Goal: Task Accomplishment & Management: Complete application form

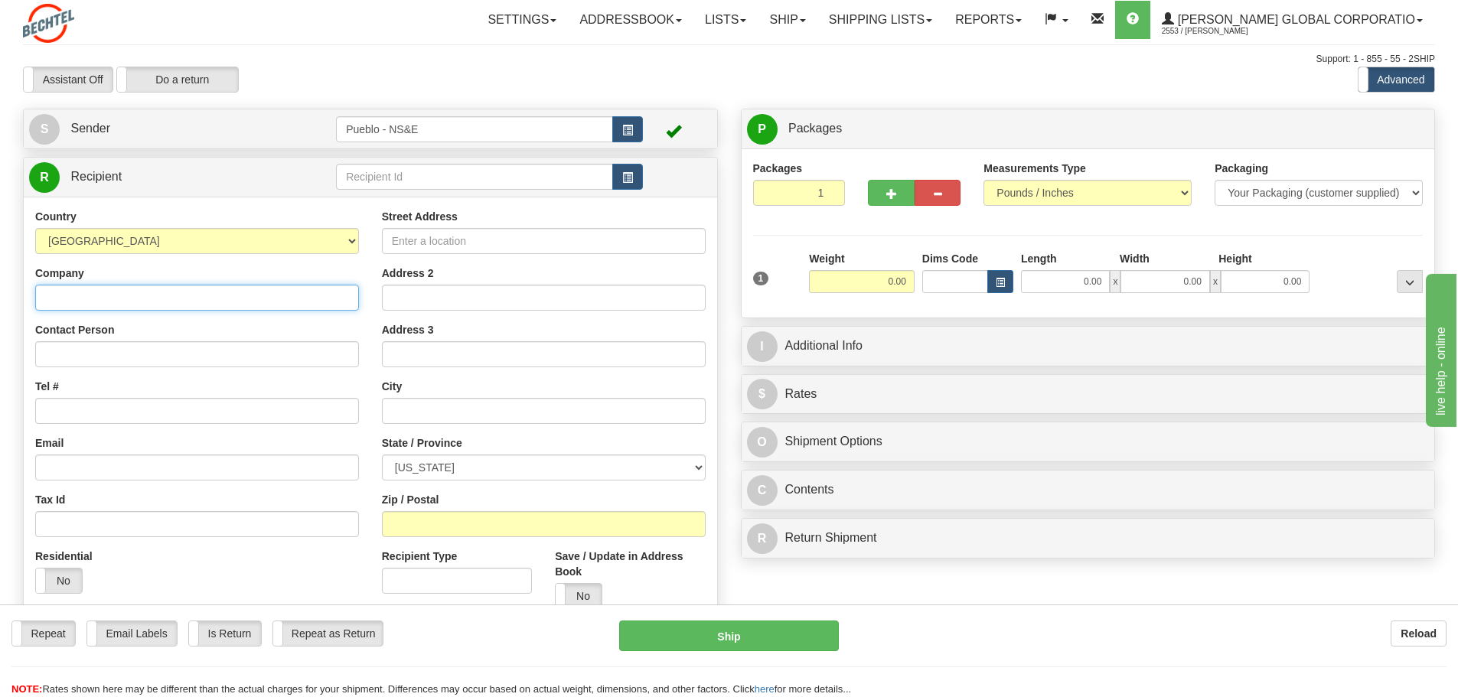
click at [208, 298] on input "Company" at bounding box center [197, 298] width 324 height 26
drag, startPoint x: 251, startPoint y: 302, endPoint x: -84, endPoint y: 302, distance: 335.2
click at [0, 302] on html "Training Course Close Toggle navigation Settings Shipping Preferences New Sende…" at bounding box center [729, 348] width 1458 height 697
type input "[PERSON_NAME]"
click at [170, 400] on input "Tel #" at bounding box center [197, 411] width 324 height 26
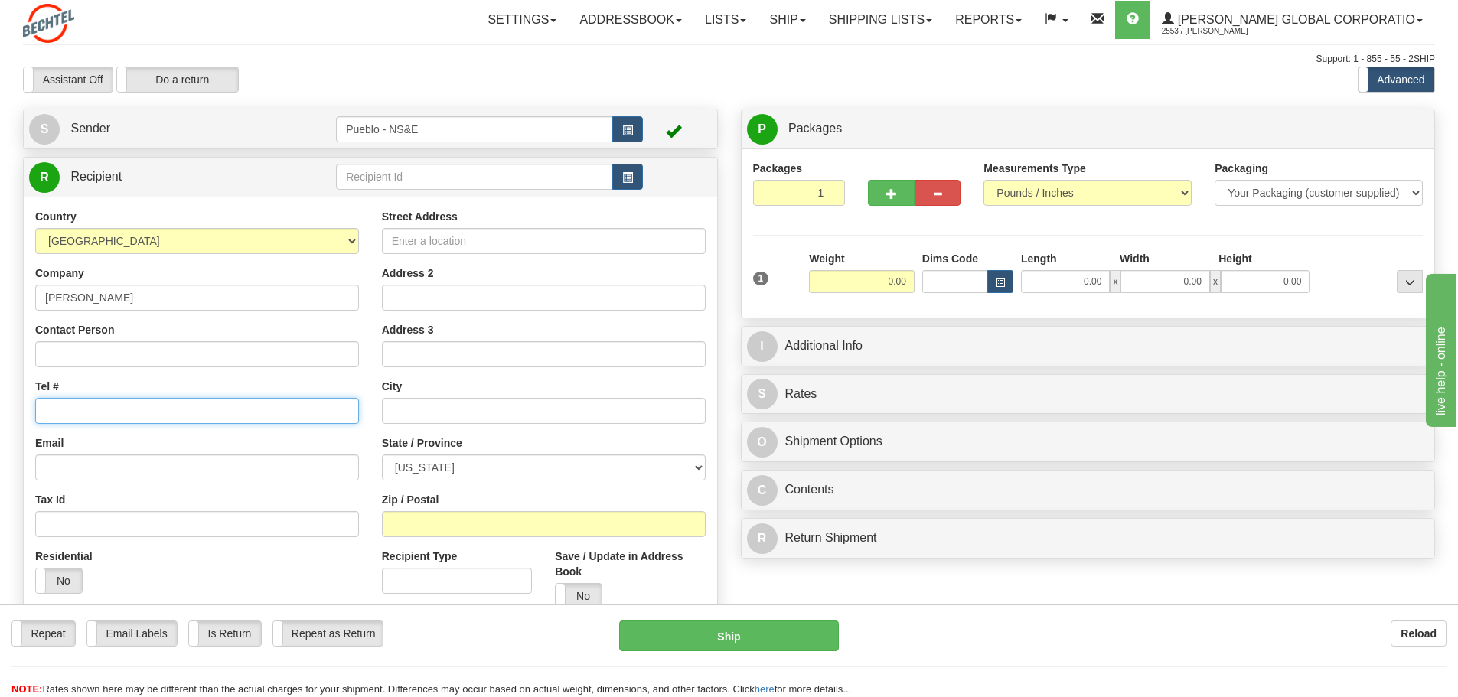
type input "[PHONE_NUMBER]"
click at [181, 464] on input "Email" at bounding box center [197, 468] width 324 height 26
click at [435, 240] on input "Street Address" at bounding box center [544, 241] width 324 height 26
type input "[STREET_ADDRESS][PERSON_NAME]"
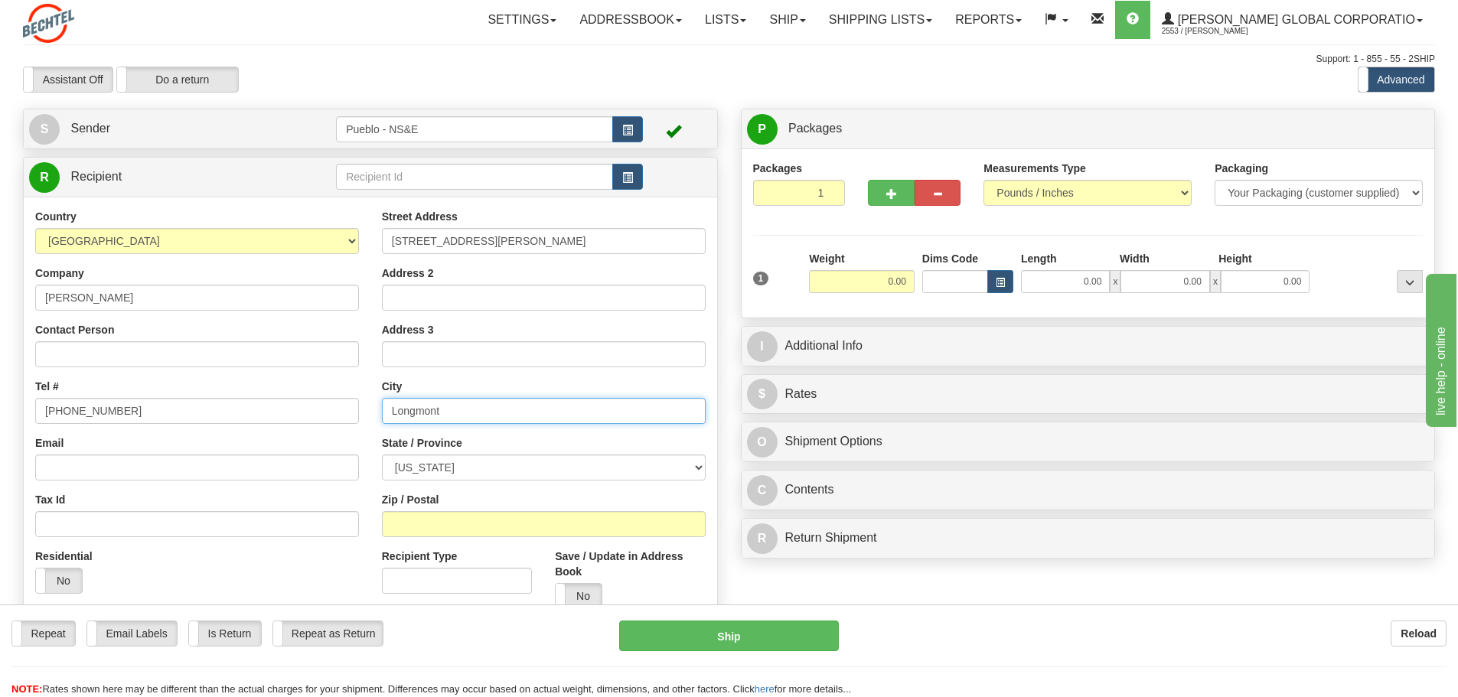
type input "Longmont"
select select "CO"
type input "80501"
click at [305, 562] on div "Residential Yes No" at bounding box center [197, 577] width 347 height 57
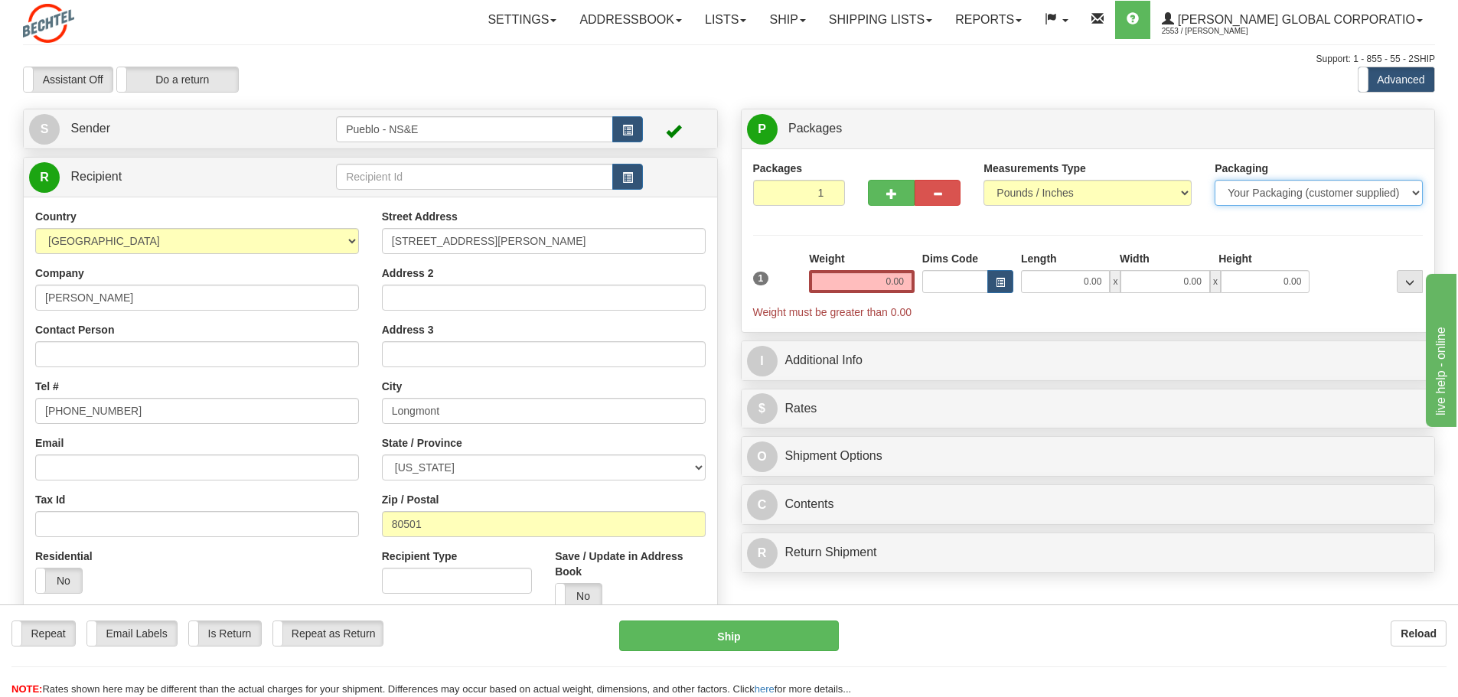
click at [1307, 204] on select "Your Packaging (customer supplied) Envelope (carrier supplied) Pack (carrier su…" at bounding box center [1319, 193] width 208 height 26
select select "3"
click at [1215, 180] on select "Your Packaging (customer supplied) Envelope (carrier supplied) Pack (carrier su…" at bounding box center [1319, 193] width 208 height 26
click at [1291, 191] on select "Your Packaging (customer supplied) Envelope (carrier supplied) Pack (carrier su…" at bounding box center [1319, 193] width 208 height 26
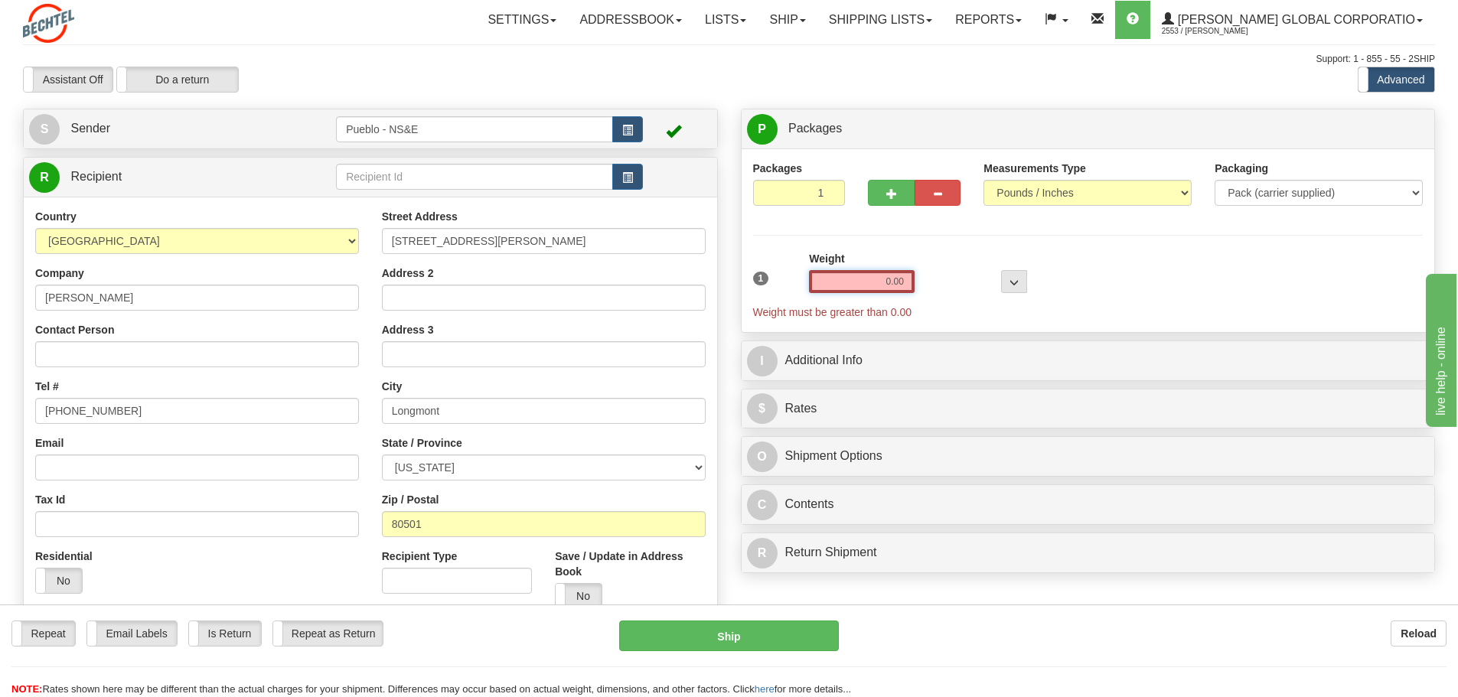
drag, startPoint x: 902, startPoint y: 281, endPoint x: 928, endPoint y: 279, distance: 26.1
click at [928, 279] on div "1 Weight 0.00 Dims Code 0 x" at bounding box center [1088, 285] width 678 height 69
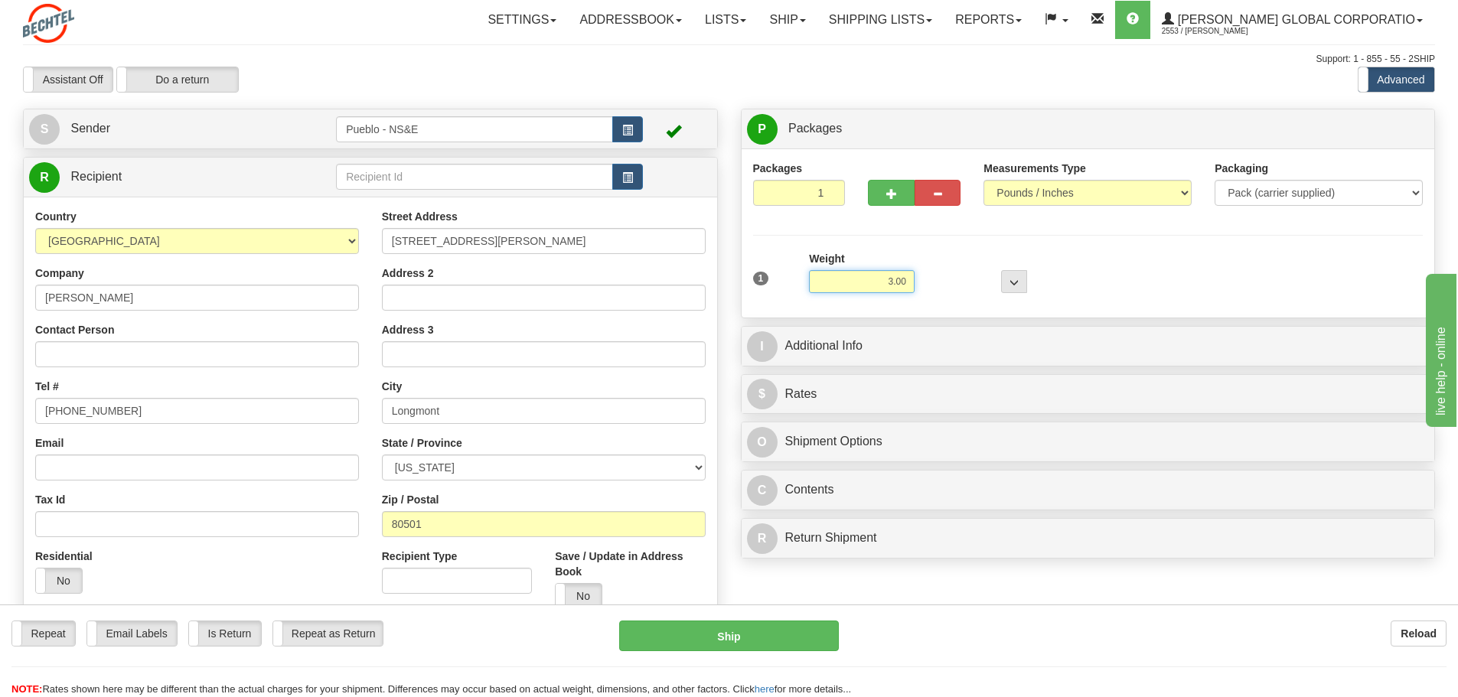
scroll to position [77, 0]
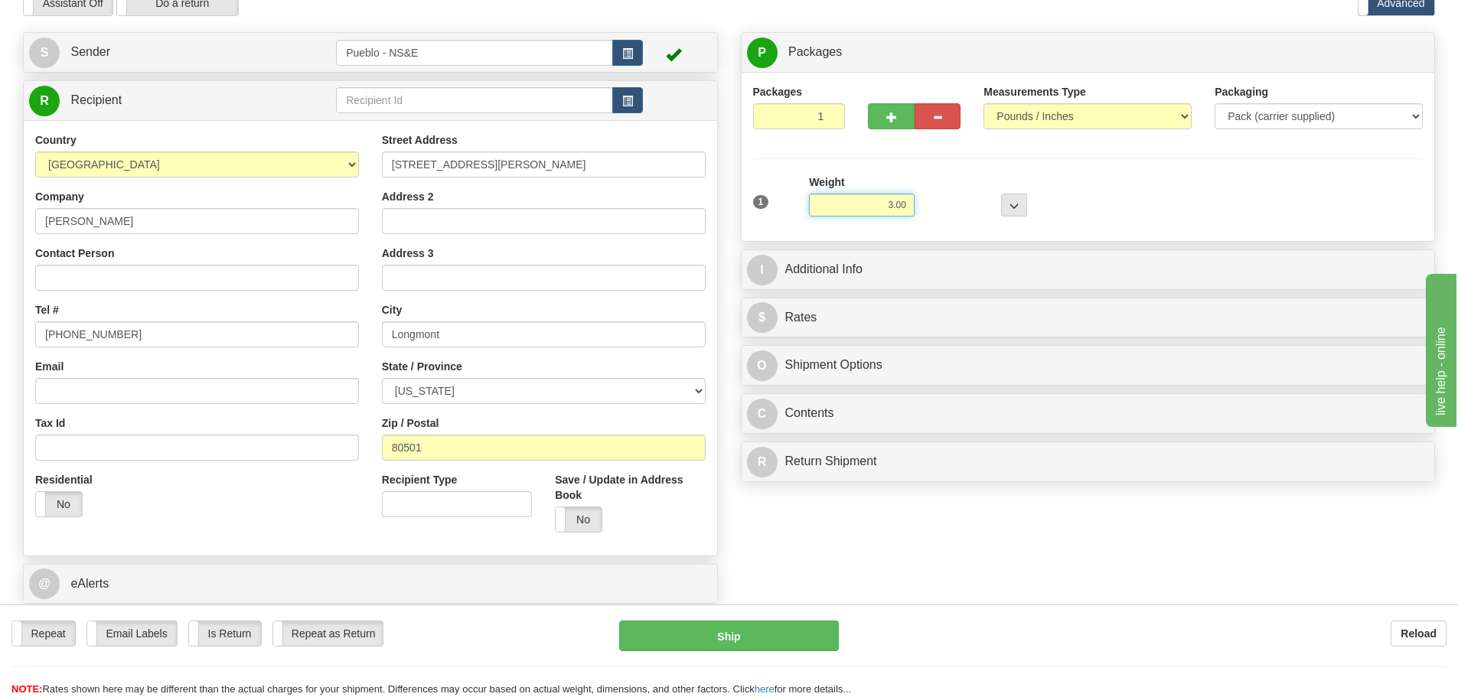
type input "3.00"
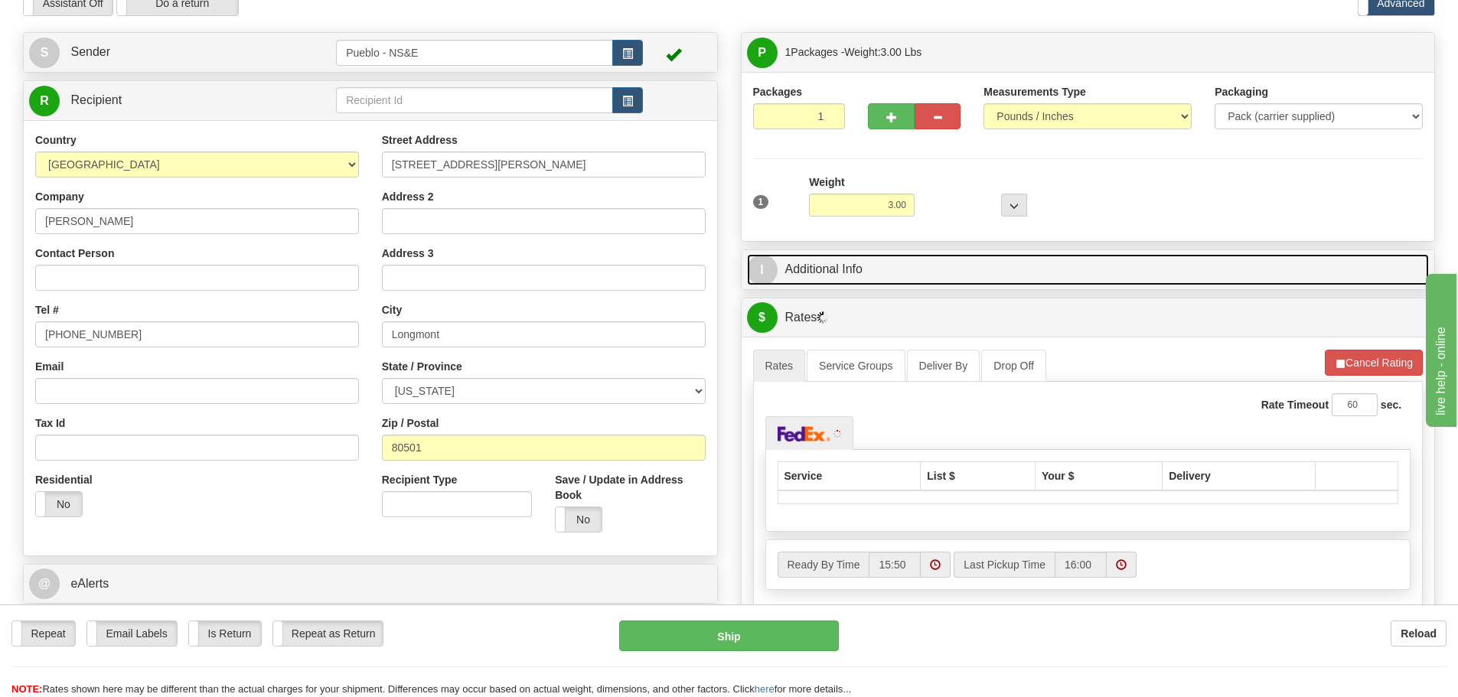
click at [890, 270] on link "I Additional Info" at bounding box center [1088, 269] width 683 height 31
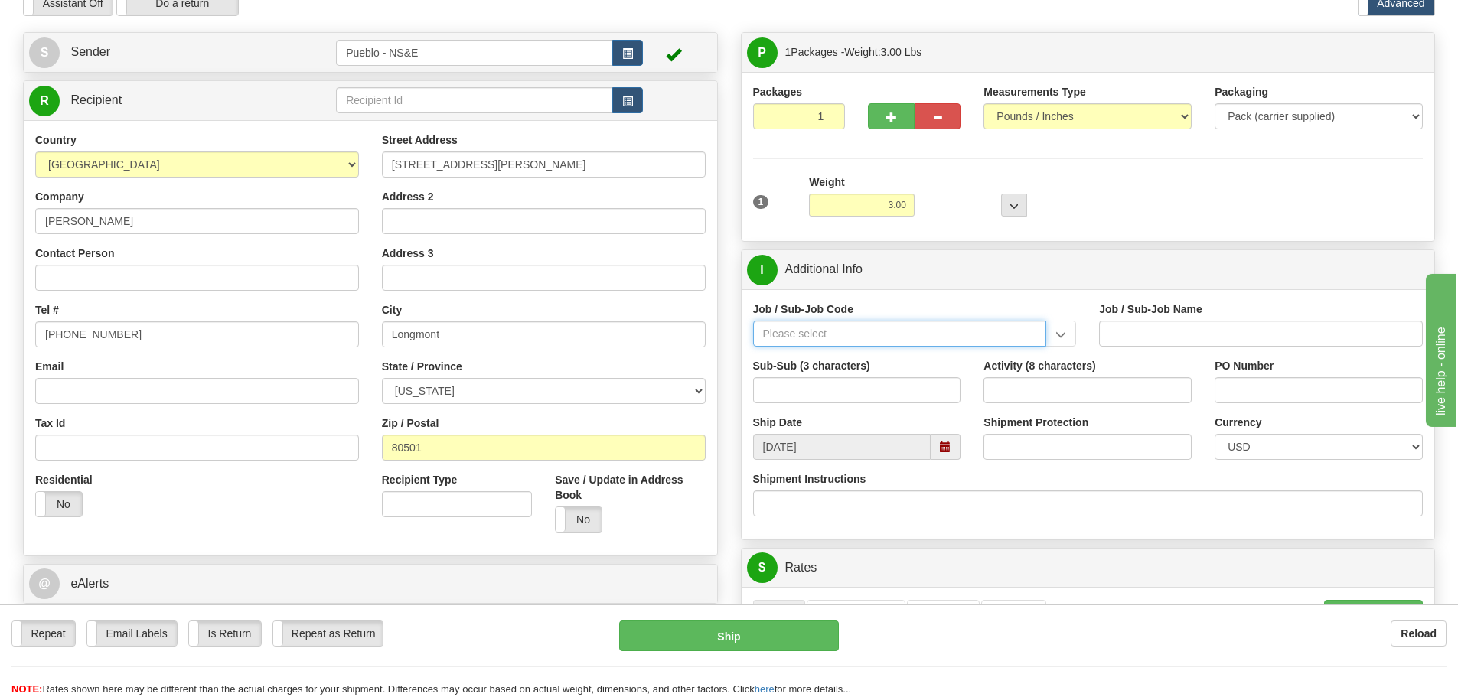
click at [886, 340] on input "Job / Sub-Job Code" at bounding box center [900, 334] width 294 height 26
click at [877, 360] on div "24852-CM8" at bounding box center [896, 357] width 279 height 17
type input "24852-CM8"
type input "PUEBLO CHEM DEMIL PROJECT - CLOSURE-MP-BNI-UTILIT"
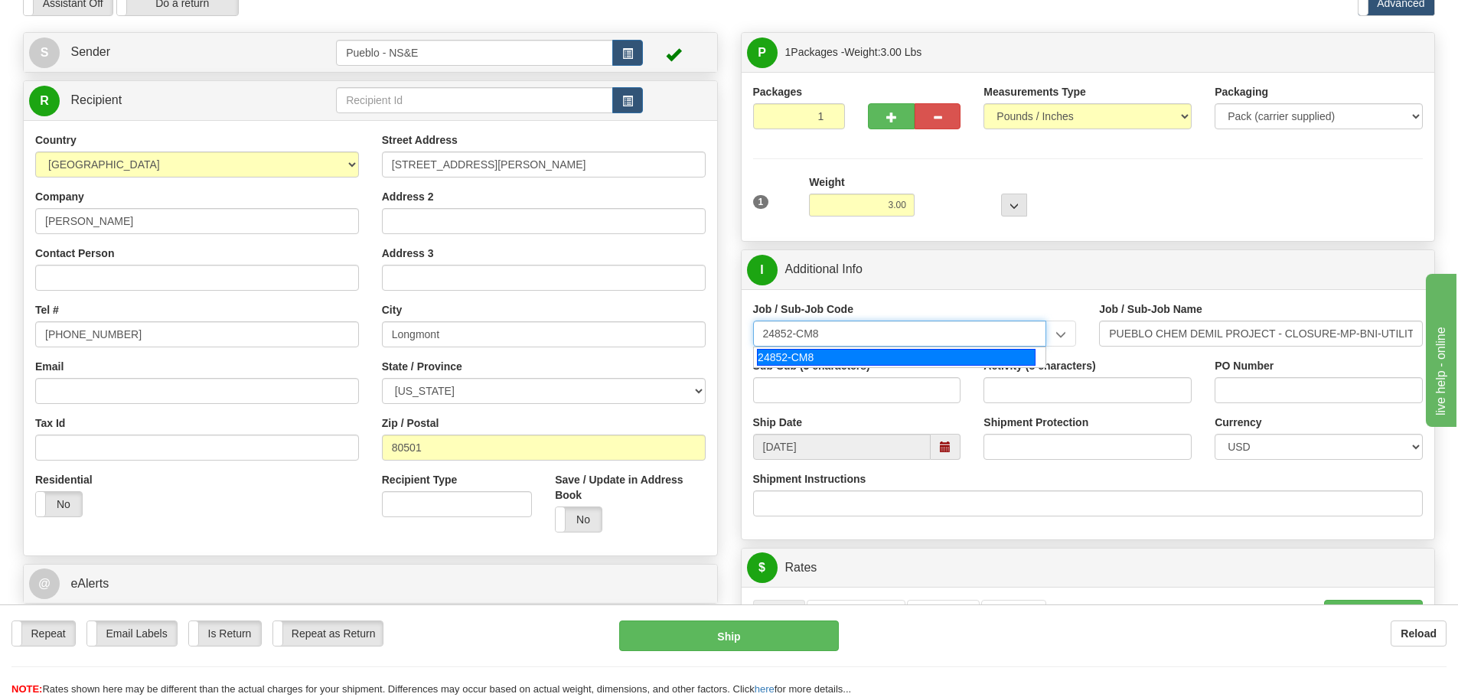
type input "24852-CM8"
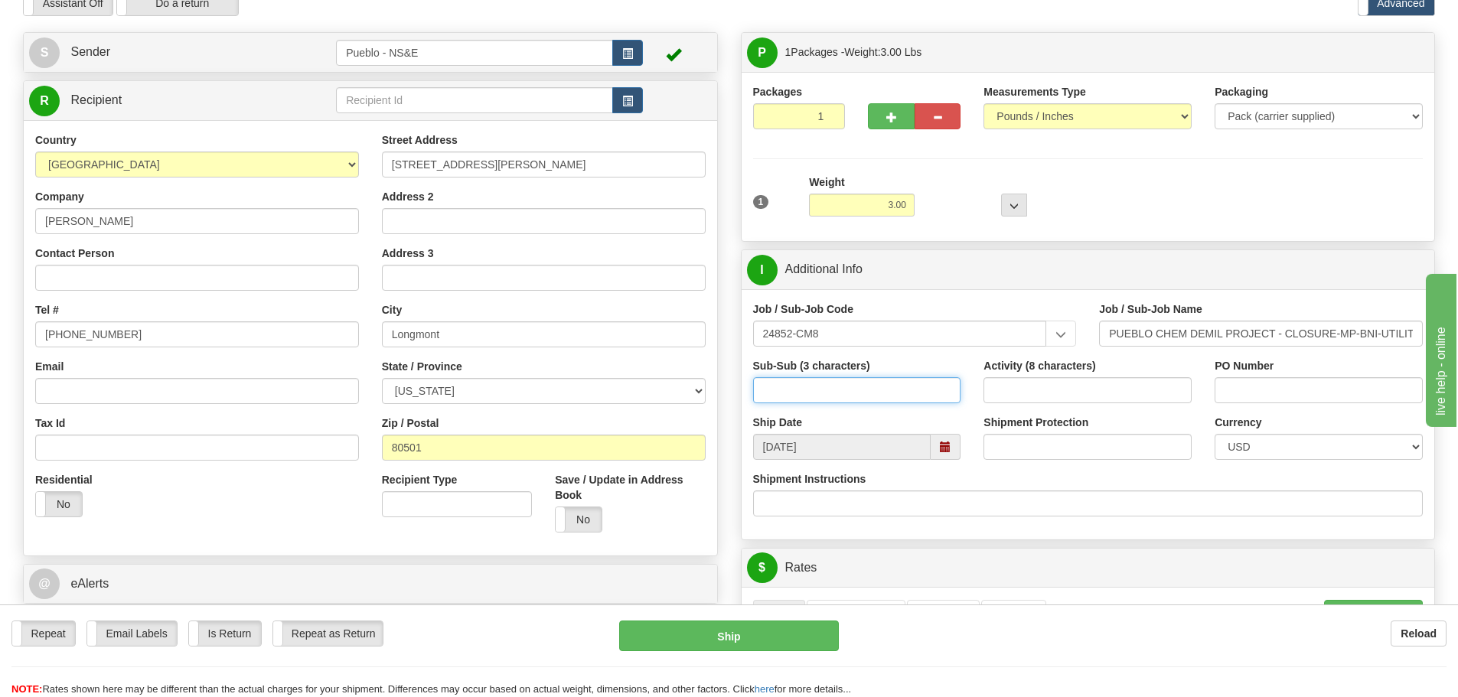
click at [866, 389] on input "Sub-Sub (3 characters)" at bounding box center [857, 390] width 208 height 26
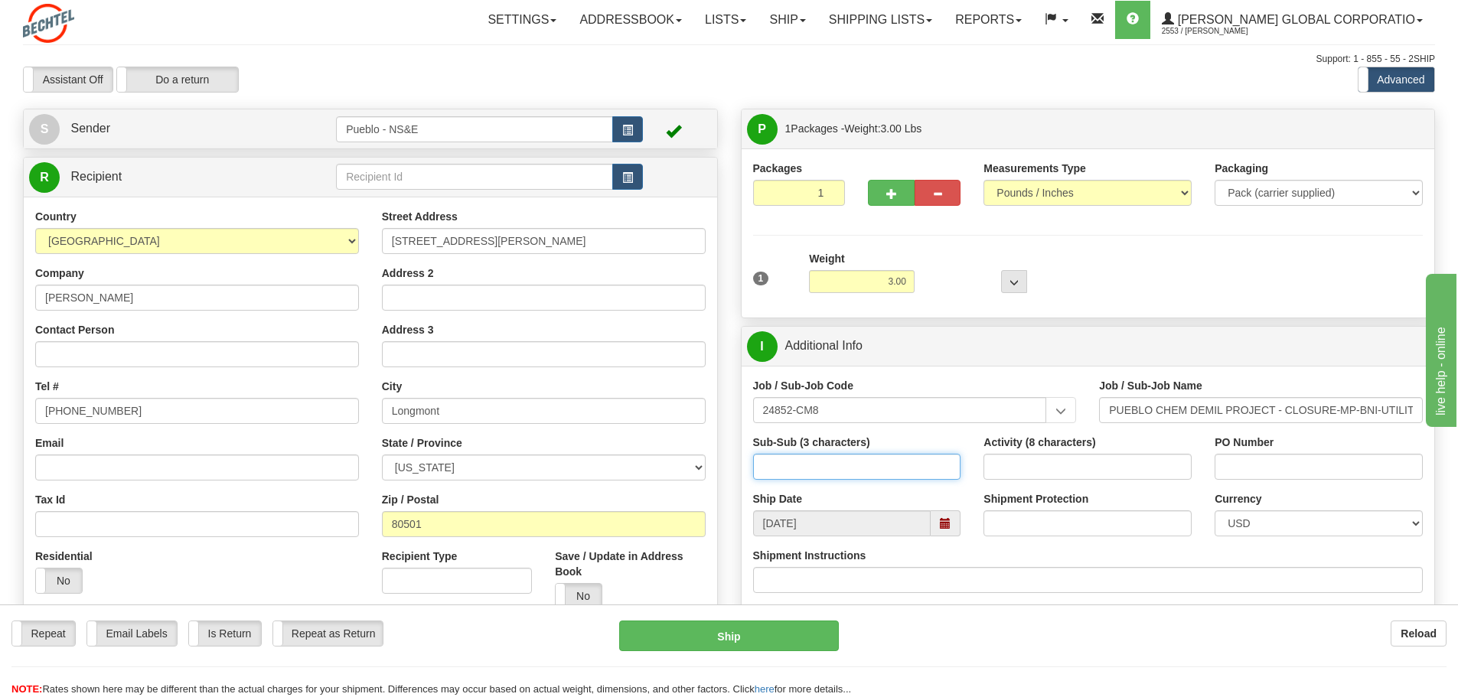
click at [873, 468] on input "Sub-Sub (3 characters)" at bounding box center [857, 467] width 208 height 26
type input "000"
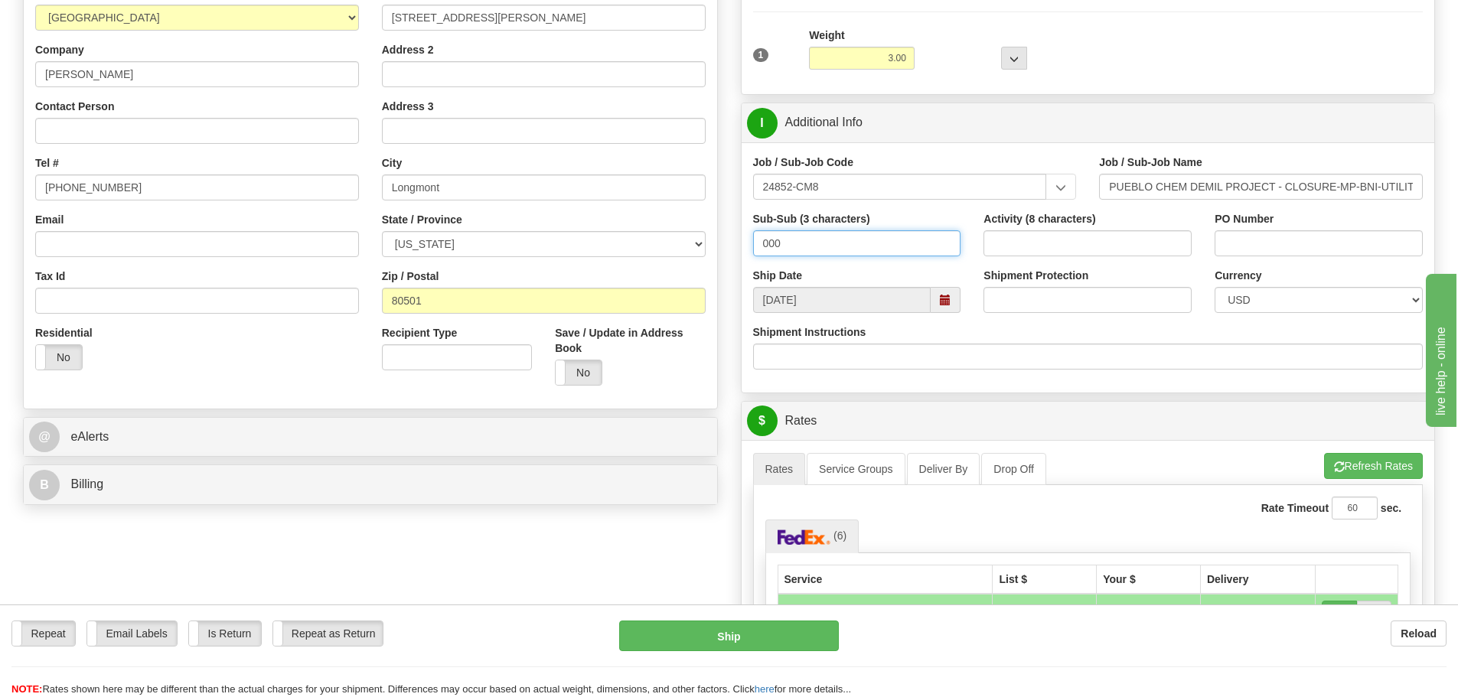
scroll to position [230, 0]
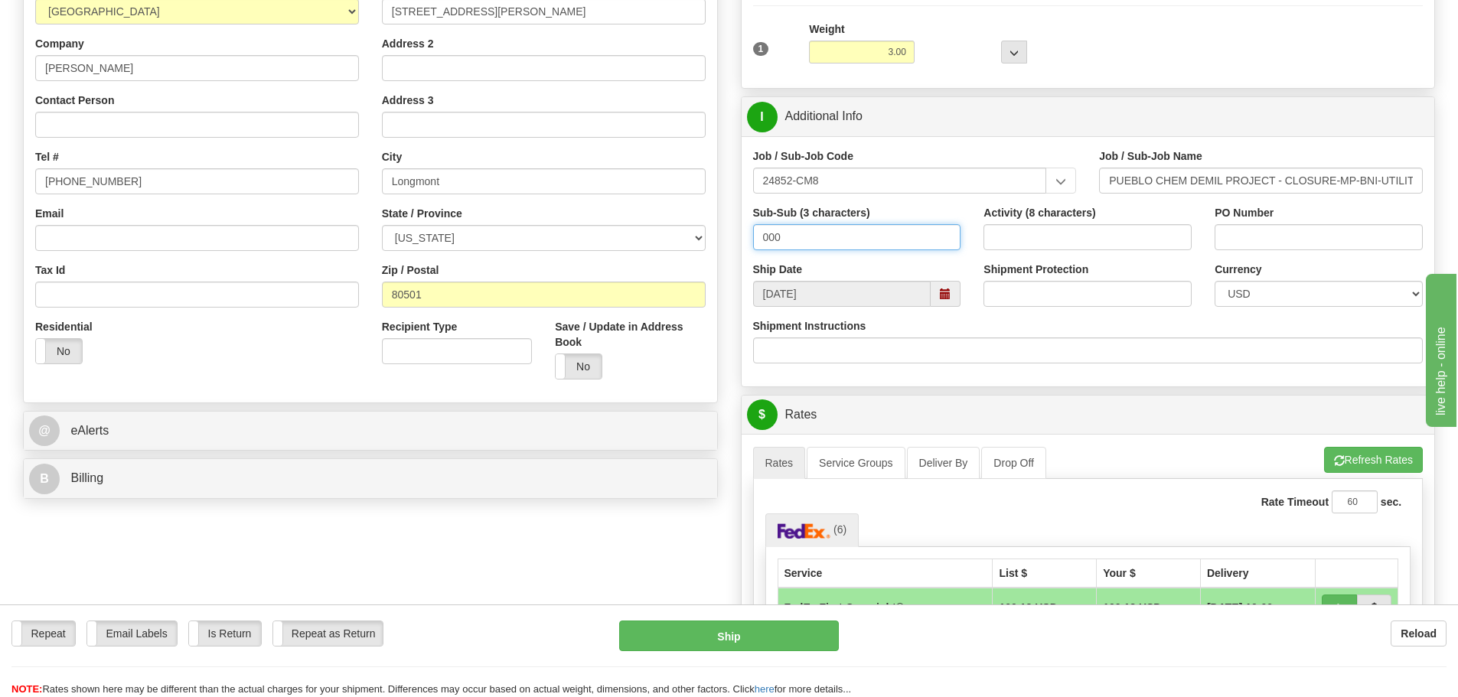
click at [943, 292] on span at bounding box center [945, 294] width 11 height 11
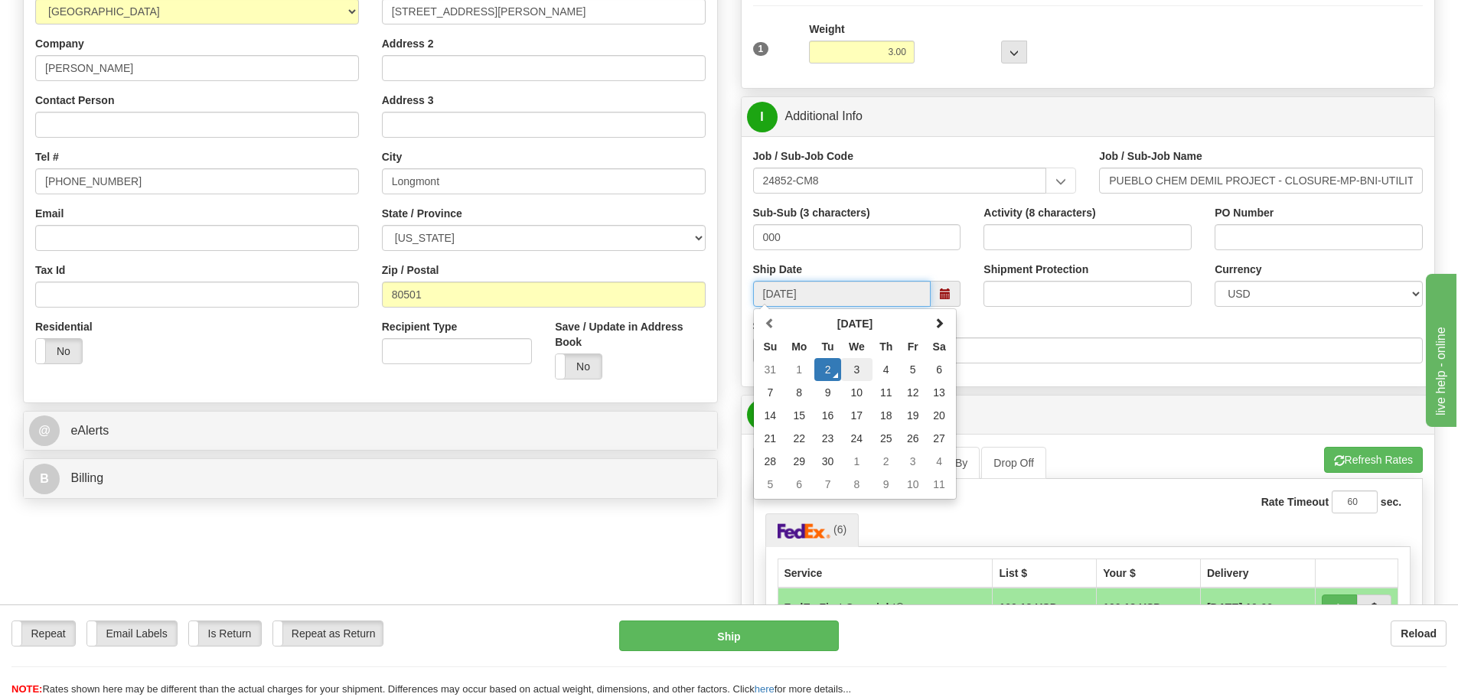
click at [862, 376] on td "3" at bounding box center [856, 369] width 31 height 23
type input "[DATE]"
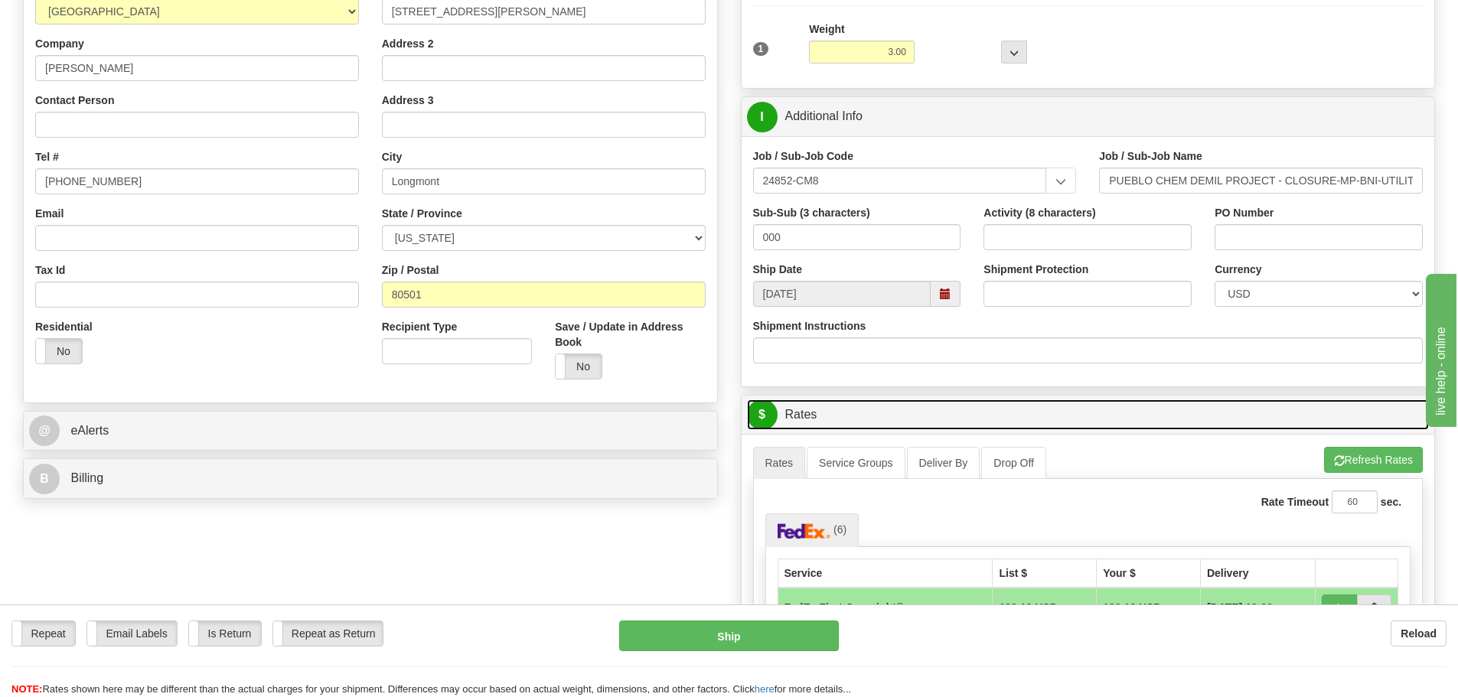
click at [1070, 406] on link "$ Rates" at bounding box center [1088, 414] width 683 height 31
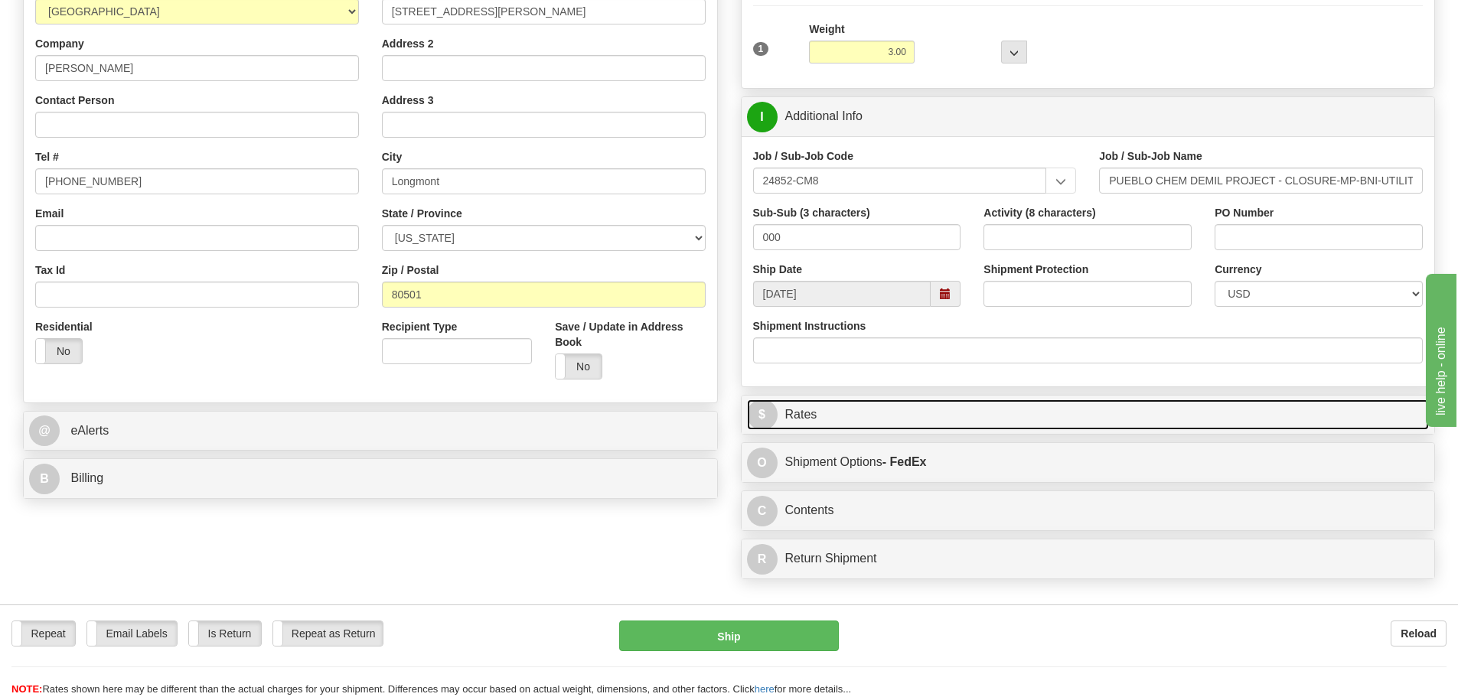
click at [1070, 406] on link "$ Rates" at bounding box center [1088, 414] width 683 height 31
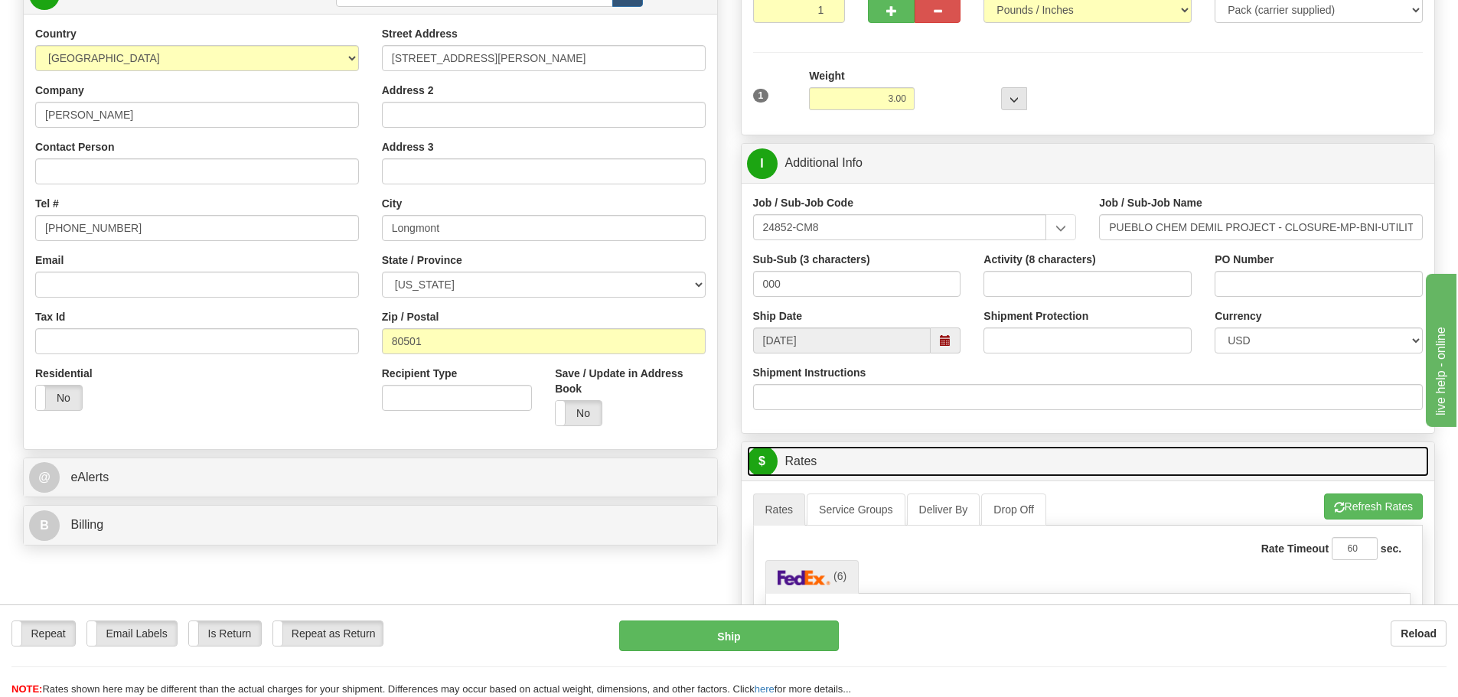
scroll to position [0, 0]
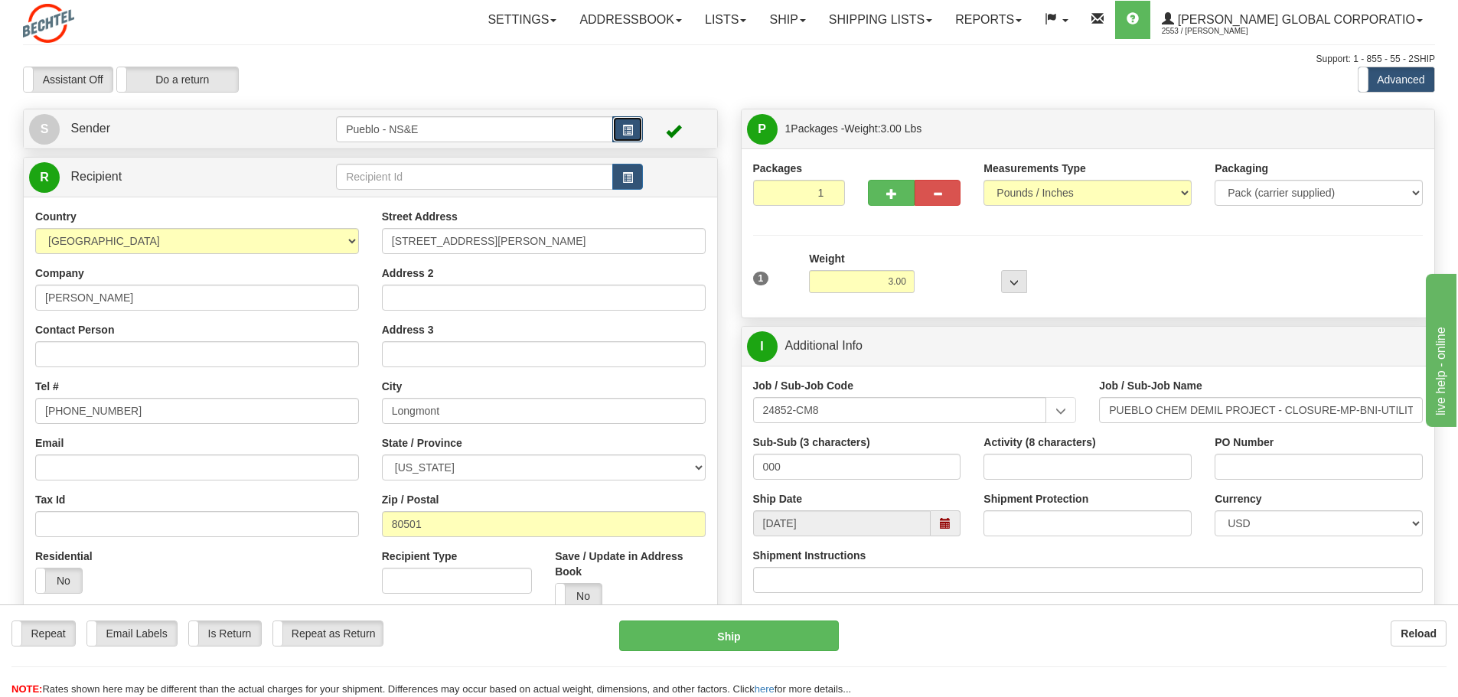
click at [629, 129] on span "button" at bounding box center [627, 131] width 11 height 10
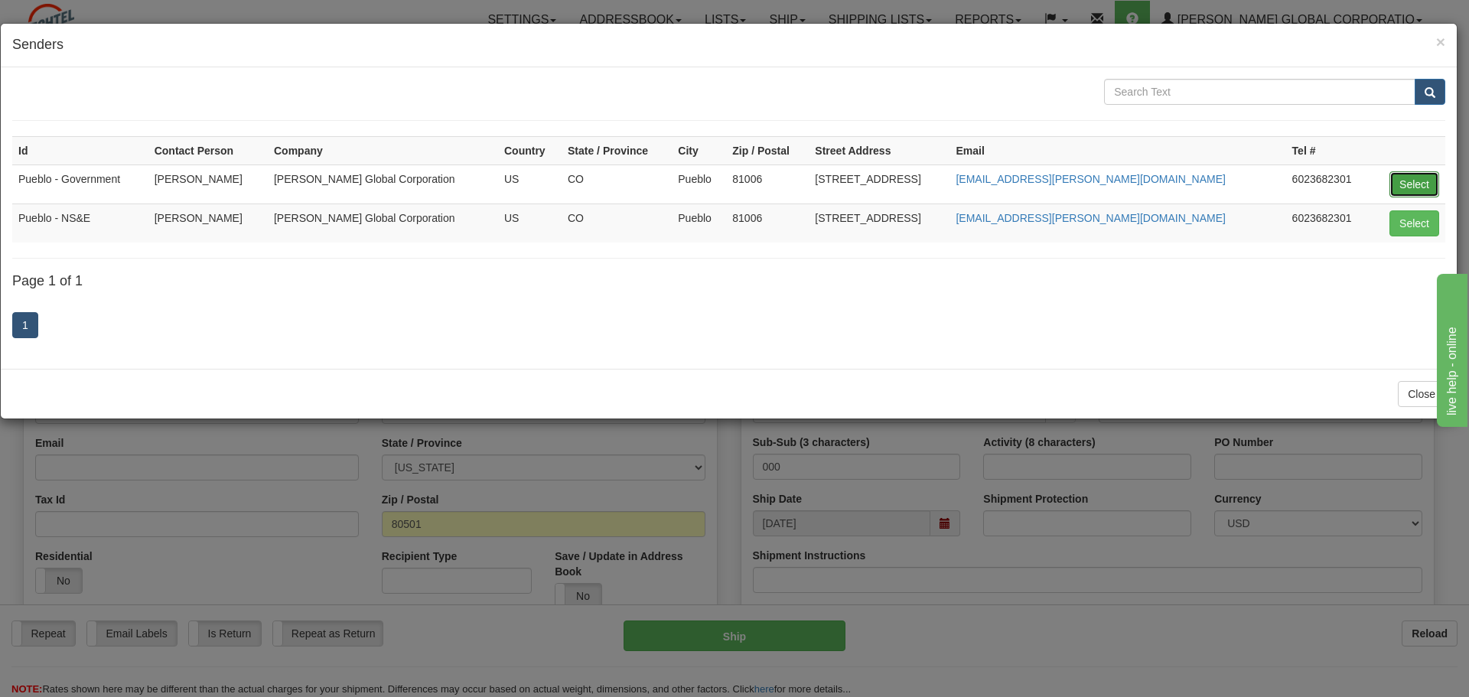
click at [1407, 183] on button "Select" at bounding box center [1415, 184] width 50 height 26
type input "Pueblo - Government"
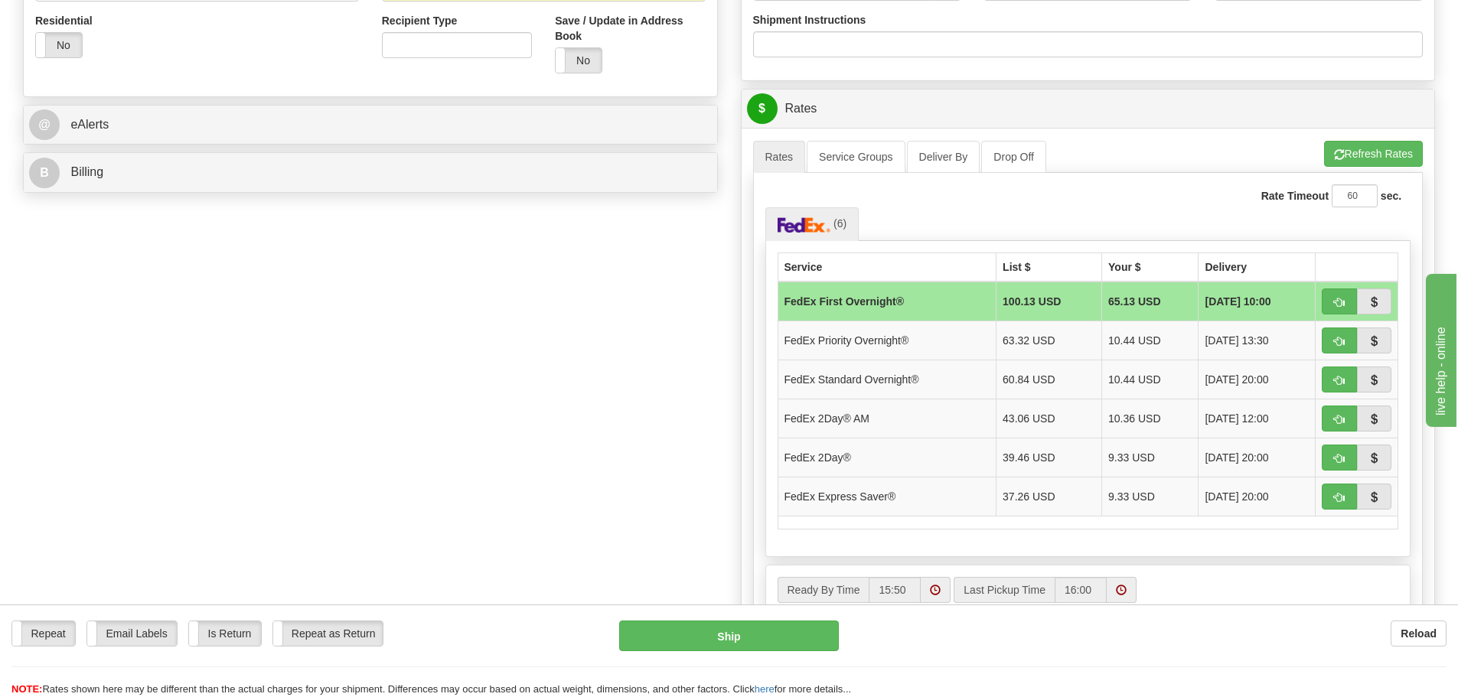
scroll to position [612, 0]
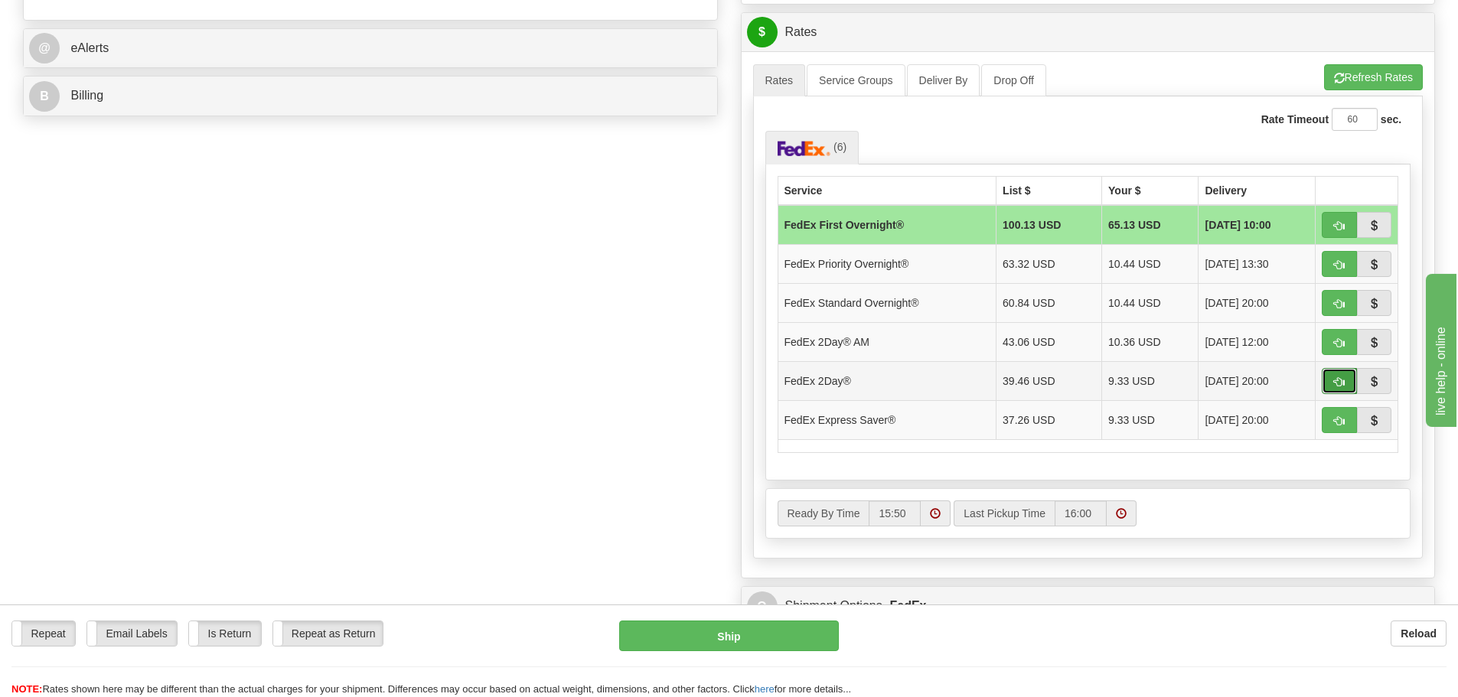
click at [1337, 381] on span "button" at bounding box center [1339, 382] width 11 height 10
type input "03"
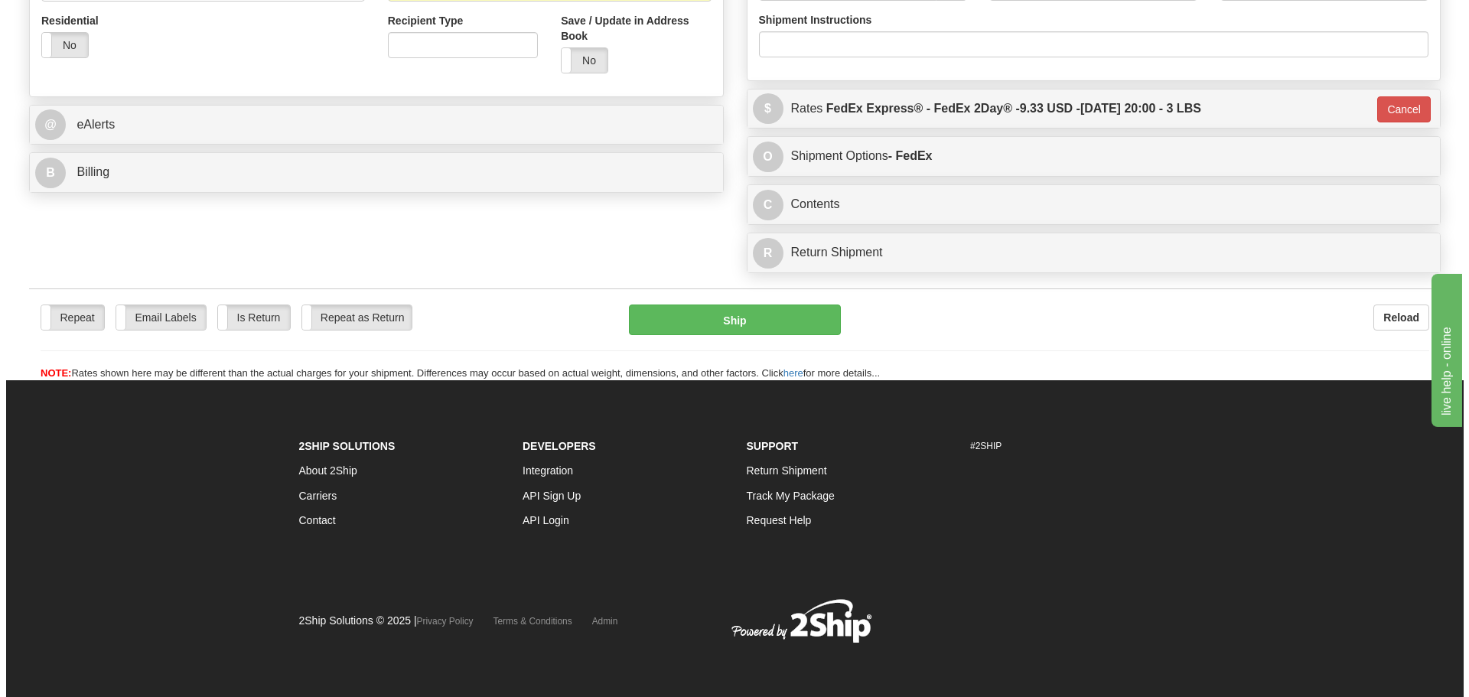
scroll to position [536, 0]
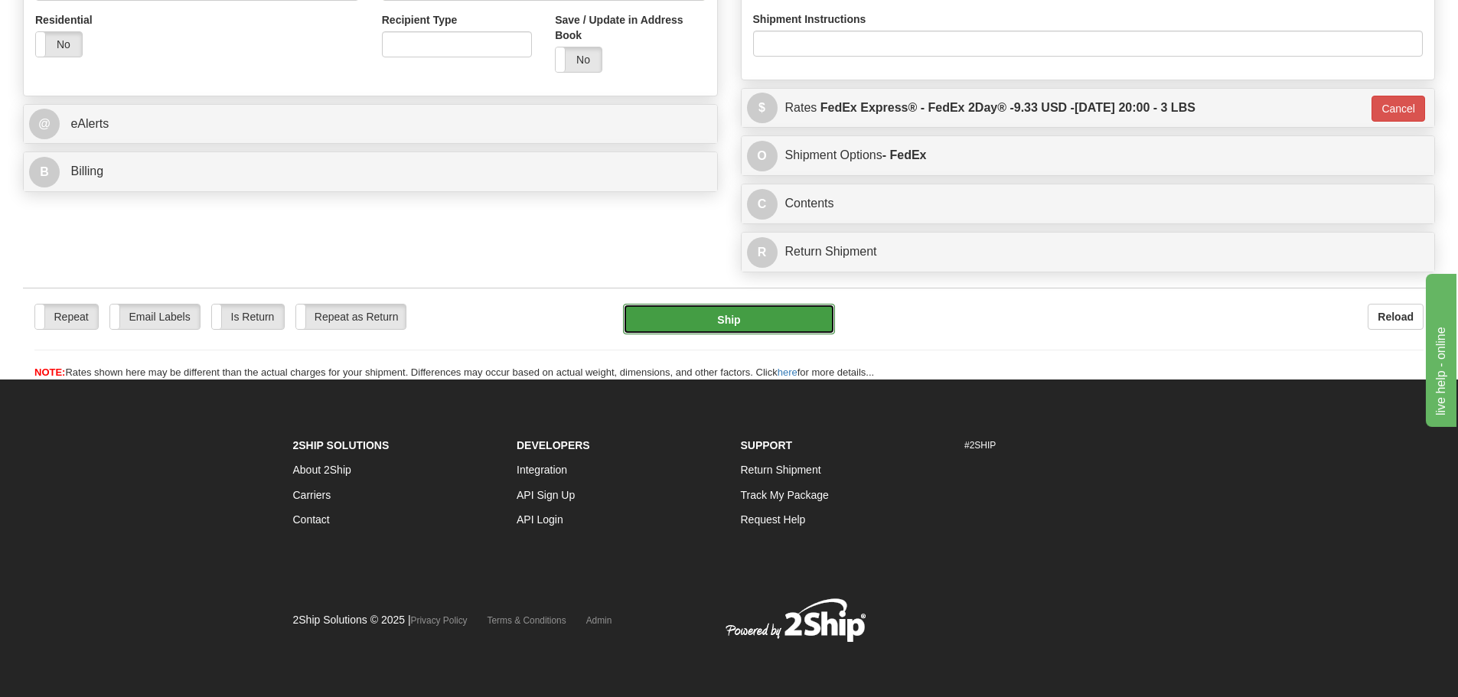
click at [755, 321] on button "Ship" at bounding box center [729, 319] width 212 height 31
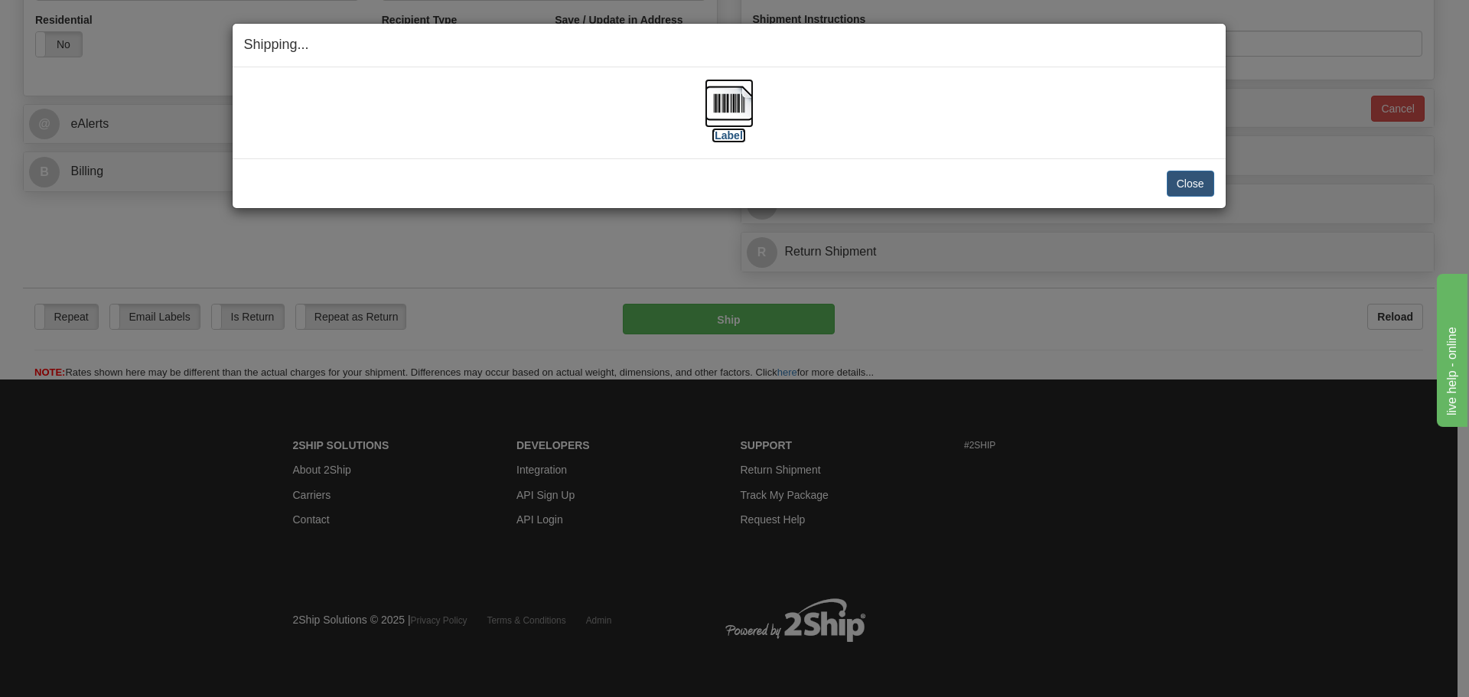
click at [730, 138] on label "[Label]" at bounding box center [729, 135] width 35 height 15
click at [1175, 183] on button "Close" at bounding box center [1190, 184] width 47 height 26
